Goal: Task Accomplishment & Management: Manage account settings

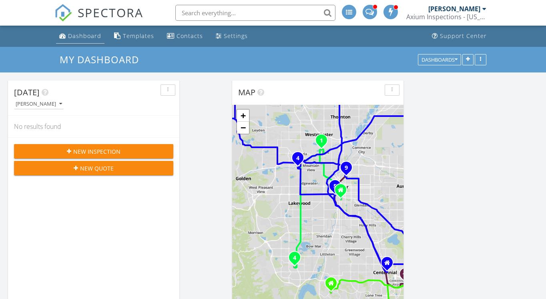
click at [74, 33] on div "Dashboard" at bounding box center [84, 36] width 33 height 8
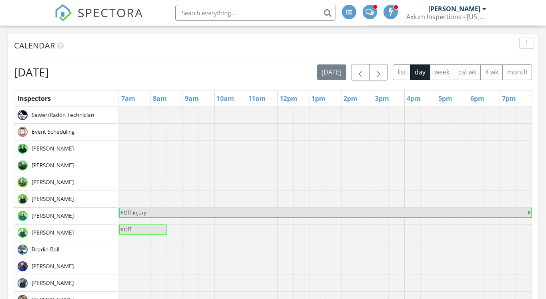
scroll to position [533, 0]
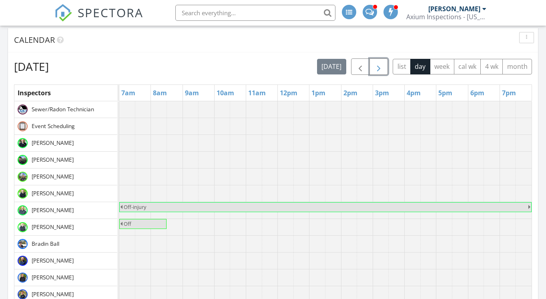
click at [380, 68] on span "button" at bounding box center [379, 67] width 10 height 10
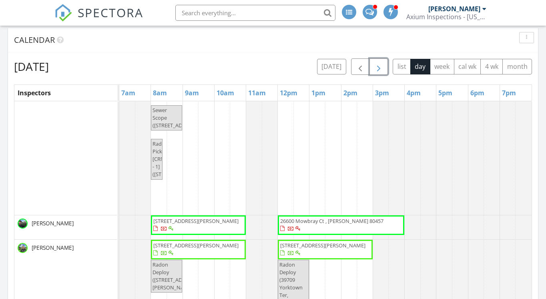
scroll to position [0, 0]
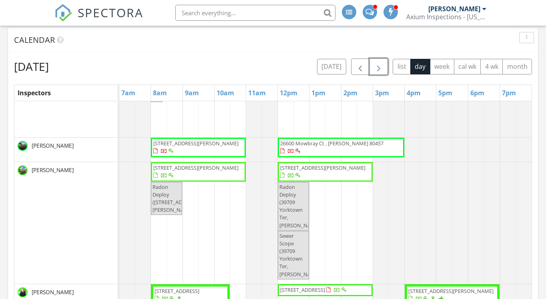
click at [205, 173] on span "3616 W Radcliff Ave, Denver 80236" at bounding box center [199, 172] width 92 height 16
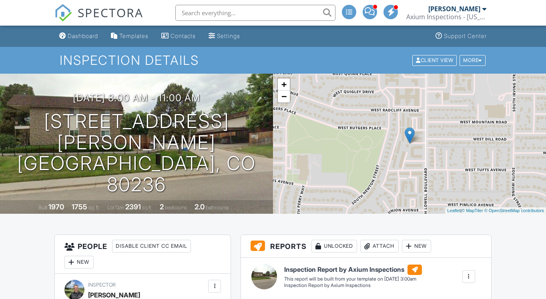
scroll to position [0, 0]
